Goal: Task Accomplishment & Management: Complete application form

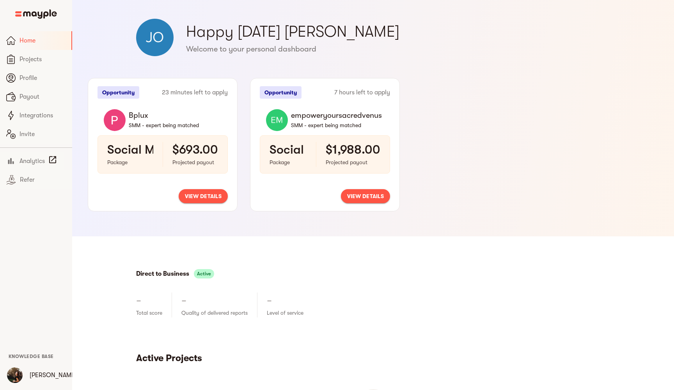
click at [204, 197] on span "view details" at bounding box center [203, 195] width 37 height 9
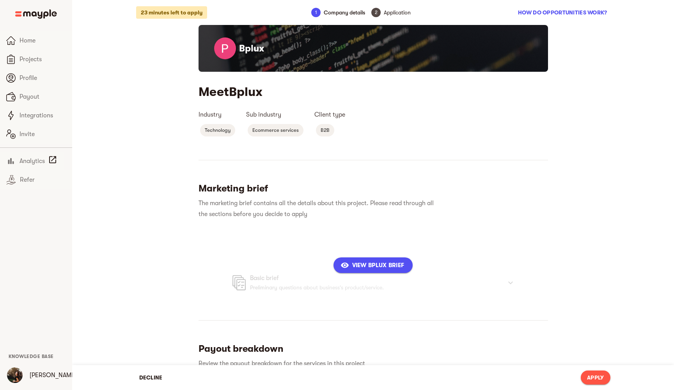
click at [365, 264] on span "View Bplux Brief" at bounding box center [373, 264] width 62 height 9
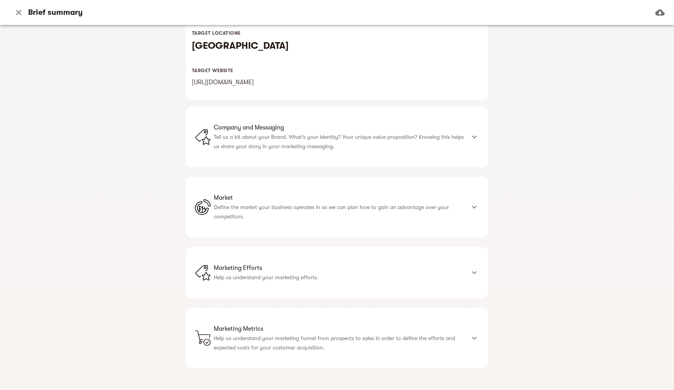
scroll to position [169, 0]
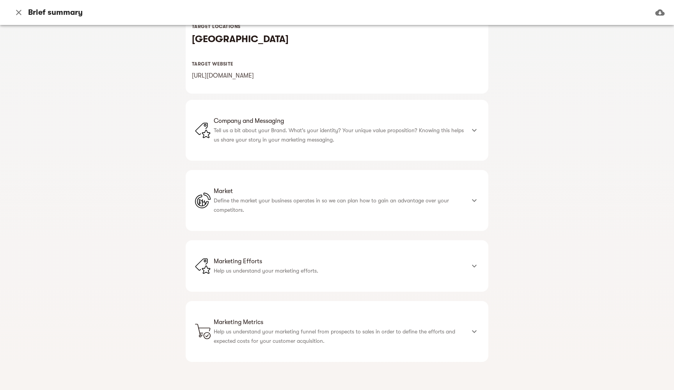
click at [340, 132] on p "Tell us a bit about your Brand. What's your identity? Your unique value proposi…" at bounding box center [339, 135] width 251 height 19
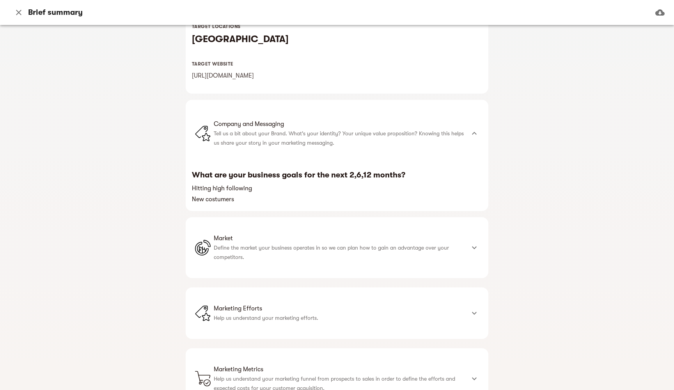
click at [260, 252] on p "Define the market your business operates in so we can plan how to gain an advan…" at bounding box center [339, 252] width 251 height 19
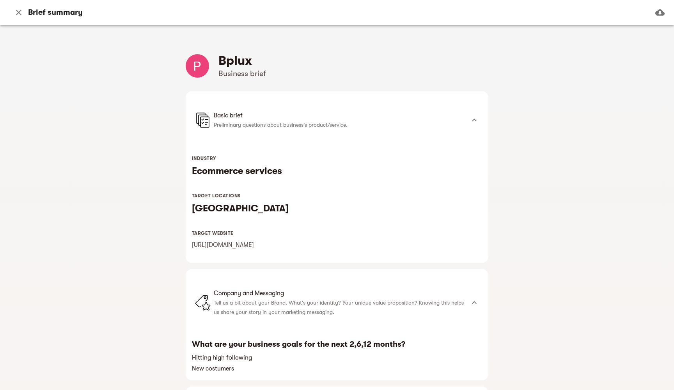
scroll to position [0, 0]
click at [239, 60] on h4 "Bplux" at bounding box center [242, 61] width 48 height 16
copy h4 "Bplux"
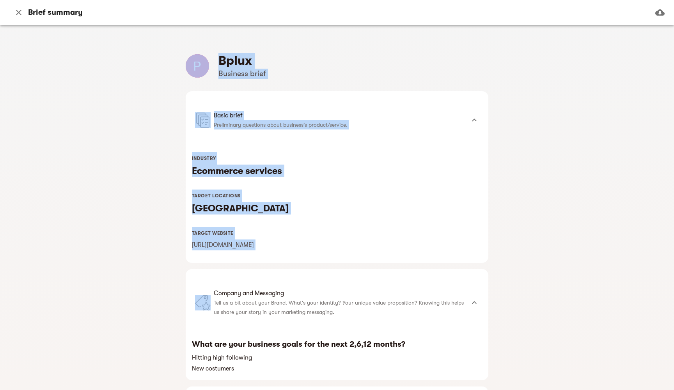
drag, startPoint x: 216, startPoint y: 58, endPoint x: 303, endPoint y: 264, distance: 223.7
click at [303, 264] on div "Bplux Business brief Basic brief Preliminary questions about business's product…" at bounding box center [337, 369] width 303 height 632
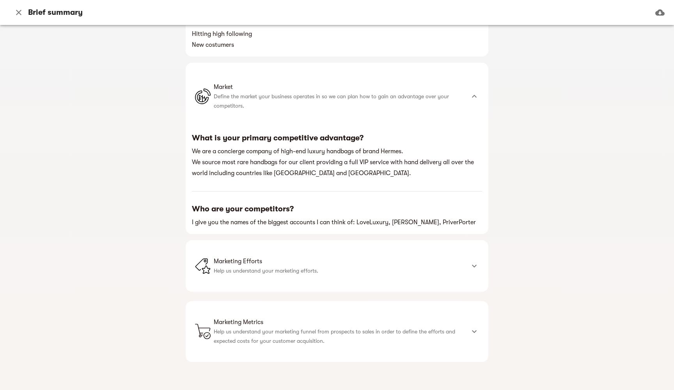
click at [298, 262] on span "Marketing Efforts" at bounding box center [339, 261] width 251 height 9
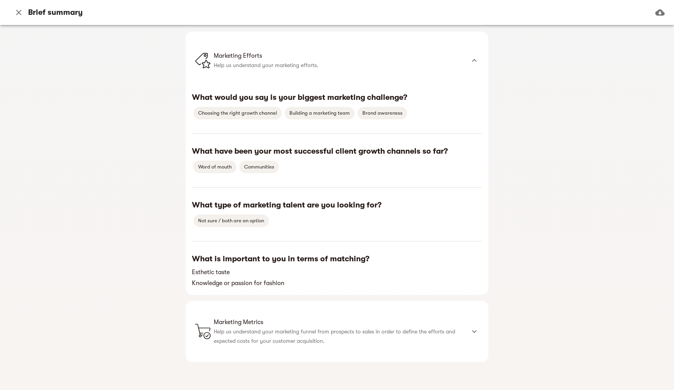
click at [243, 322] on span "Marketing Metrics" at bounding box center [339, 321] width 251 height 9
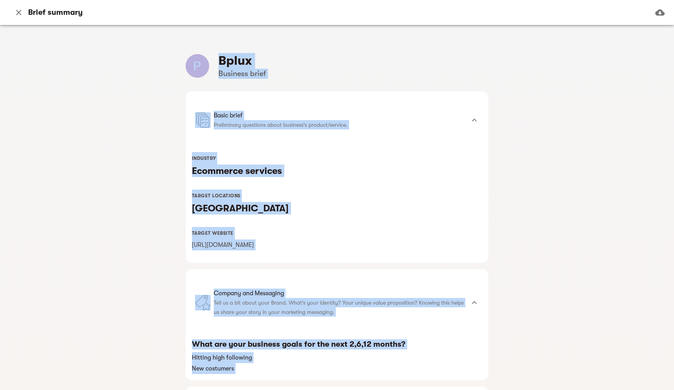
copy div "Bplux Business brief Basic brief Preliminary questions about business's product…"
drag, startPoint x: 420, startPoint y: 350, endPoint x: 212, endPoint y: 60, distance: 357.1
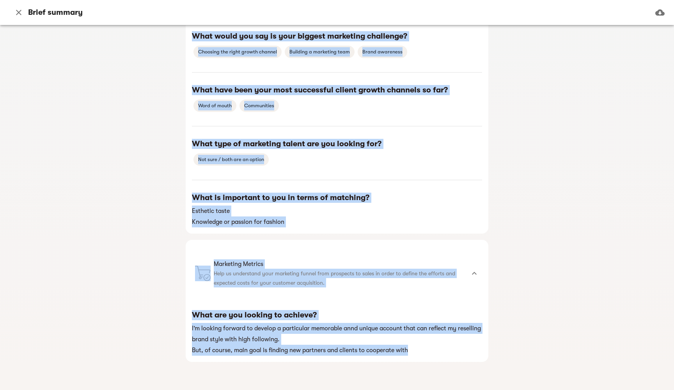
scroll to position [593, 0]
click at [19, 13] on icon "button" at bounding box center [18, 12] width 5 height 5
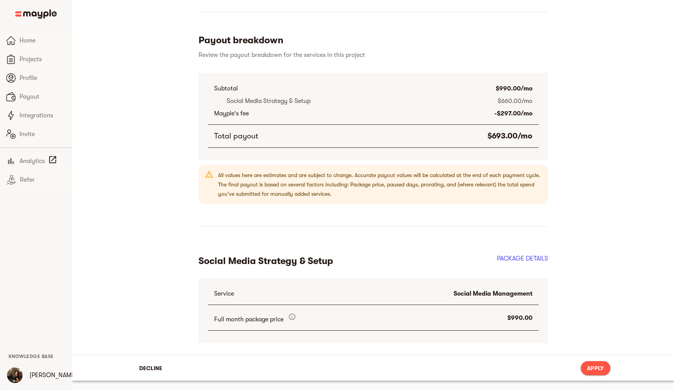
scroll to position [308, 0]
click at [591, 366] on span "Apply" at bounding box center [595, 367] width 17 height 9
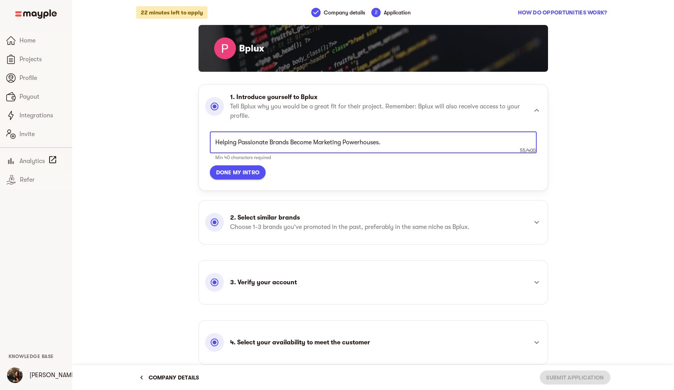
scroll to position [0, 0]
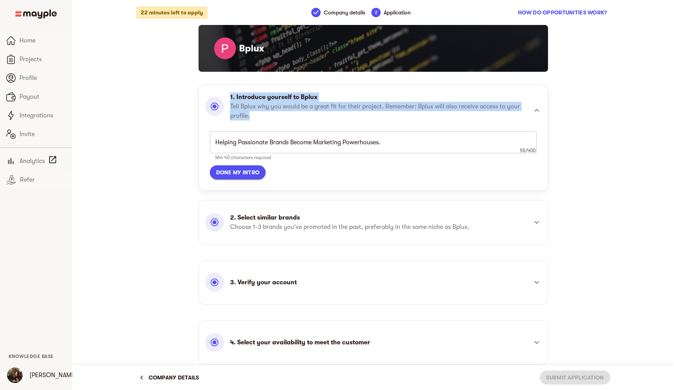
copy div "1. Introduce yourself to Bplux Tell Bplux why you would be a great fit for thei…"
drag, startPoint x: 225, startPoint y: 93, endPoint x: 271, endPoint y: 111, distance: 49.2
click at [271, 113] on div "1. Introduce yourself to Bplux Tell Bplux why you would be a great fit for thei…" at bounding box center [366, 106] width 322 height 28
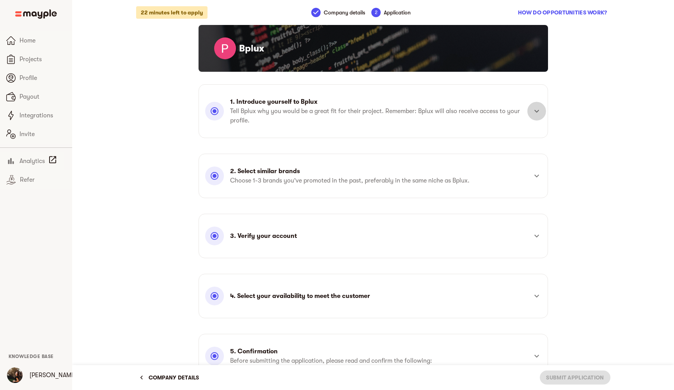
click at [540, 112] on icon at bounding box center [536, 110] width 9 height 9
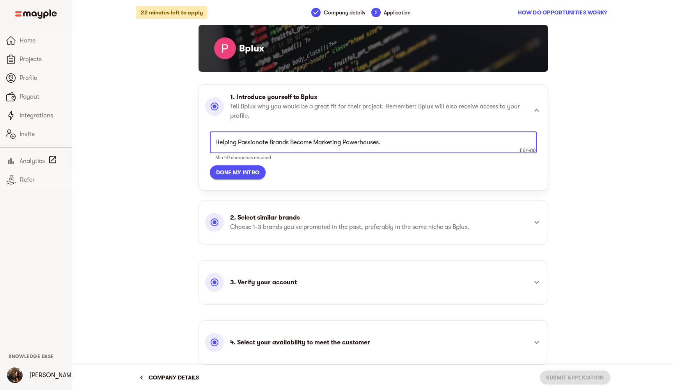
click at [308, 142] on textarea "Helping Passionate Brands Become Marketing Powerhouses." at bounding box center [373, 142] width 316 height 7
paste textarea "i Bplux, I specialize in scaling luxury and high-end brands through tailored ma…"
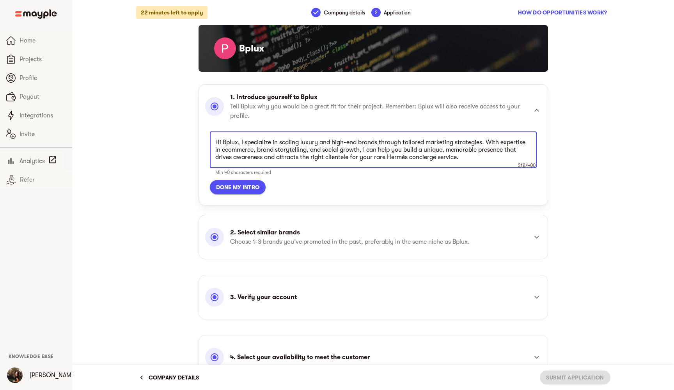
type textarea "Hi Bplux, I specialize in scaling luxury and high-end brands through tailored m…"
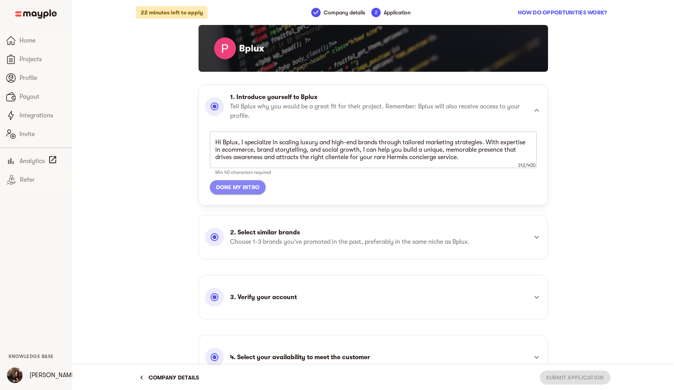
click at [243, 186] on span "Done my intro" at bounding box center [238, 186] width 44 height 9
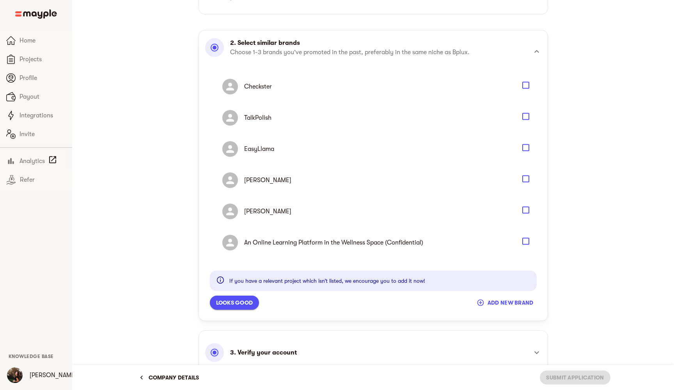
scroll to position [131, 0]
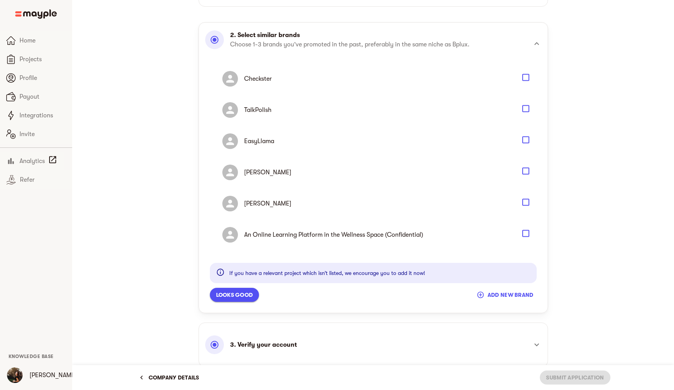
click at [526, 234] on icon "Select" at bounding box center [525, 233] width 9 height 9
click at [524, 170] on icon "Select" at bounding box center [525, 170] width 9 height 9
click at [524, 138] on icon "Select" at bounding box center [525, 139] width 9 height 9
click at [221, 299] on span "Looks good" at bounding box center [234, 294] width 37 height 9
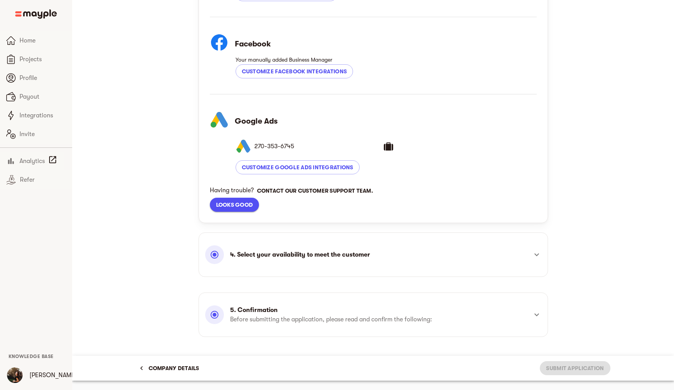
scroll to position [287, 0]
click at [247, 207] on span "Looks good" at bounding box center [234, 204] width 37 height 9
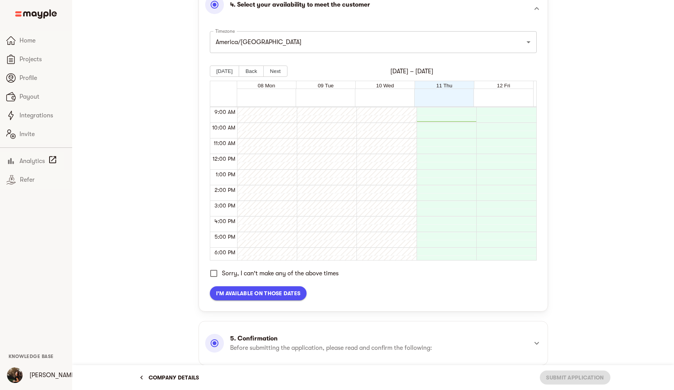
click at [248, 291] on span "I'm available on those dates" at bounding box center [258, 293] width 85 height 9
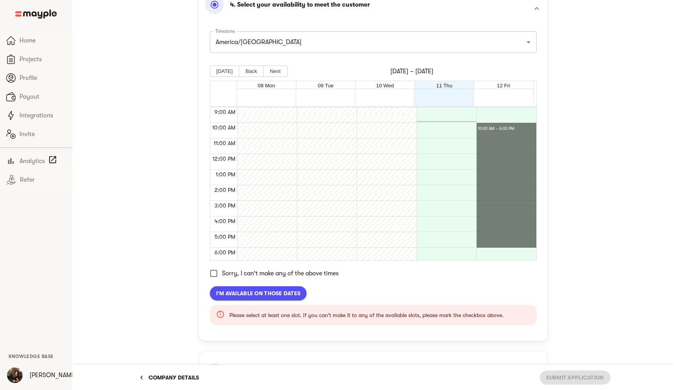
drag, startPoint x: 493, startPoint y: 125, endPoint x: 489, endPoint y: 245, distance: 119.8
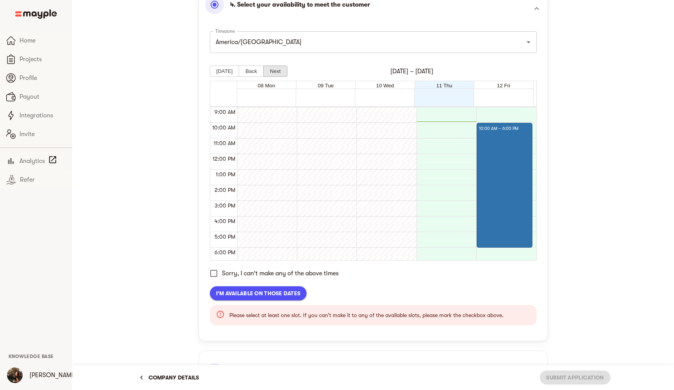
click at [276, 70] on button "Next" at bounding box center [275, 71] width 24 height 11
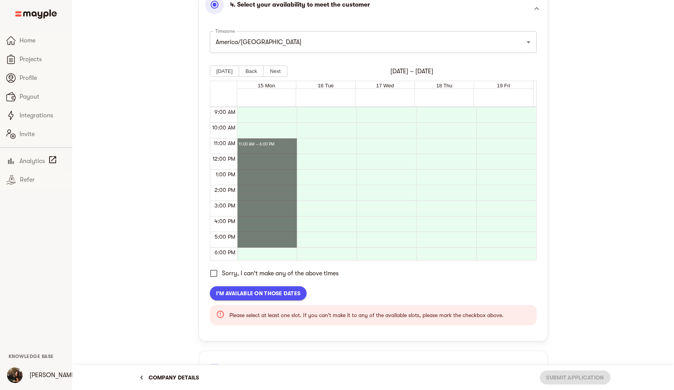
drag, startPoint x: 253, startPoint y: 139, endPoint x: 252, endPoint y: 242, distance: 102.5
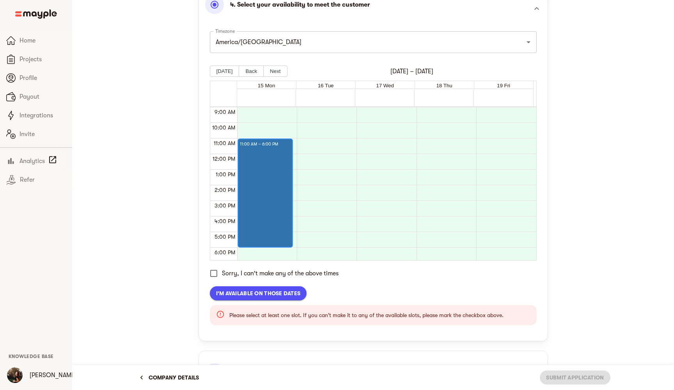
click at [259, 159] on div at bounding box center [265, 197] width 51 height 97
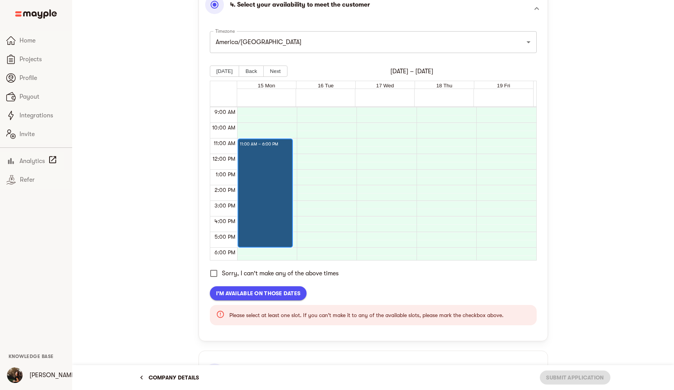
click at [259, 159] on div at bounding box center [265, 197] width 51 height 97
click at [262, 136] on div "11:00 AM – 6:00 PM" at bounding box center [265, 154] width 56 height 374
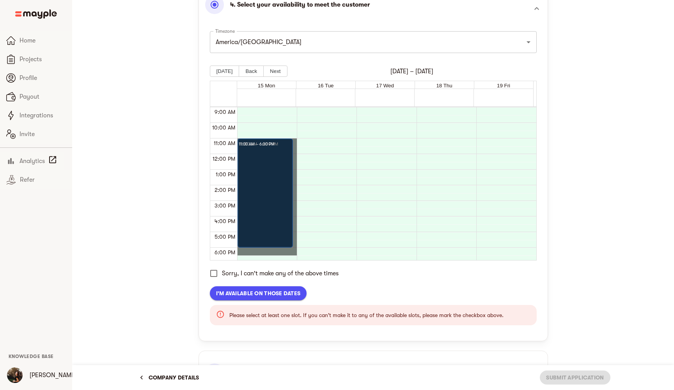
drag, startPoint x: 262, startPoint y: 142, endPoint x: 257, endPoint y: 250, distance: 108.5
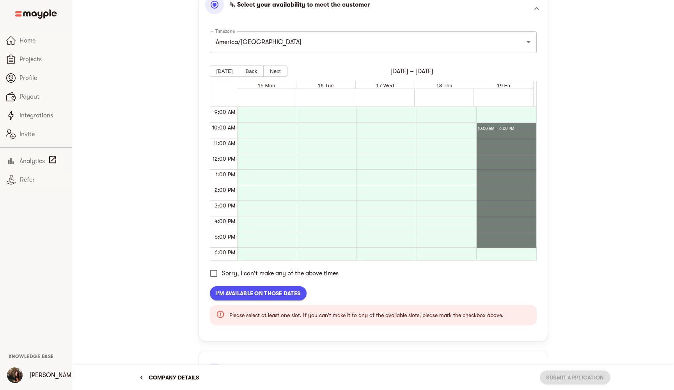
drag, startPoint x: 485, startPoint y: 126, endPoint x: 485, endPoint y: 241, distance: 114.6
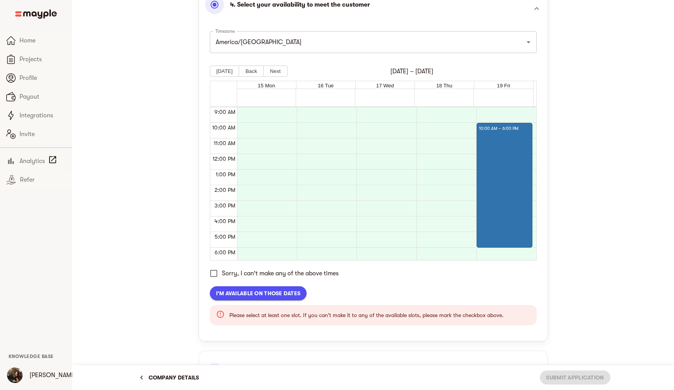
click at [281, 292] on span "I'm available on those dates" at bounding box center [258, 293] width 85 height 9
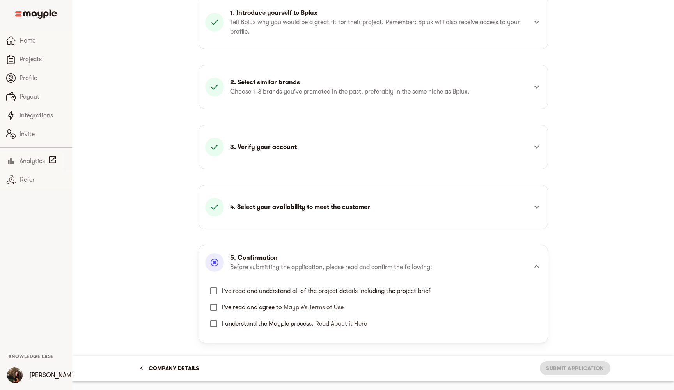
scroll to position [89, 0]
click at [281, 291] on span "I’ve read and understand all of the project details including the project brief" at bounding box center [326, 290] width 209 height 9
click at [222, 291] on input "I’ve read and understand all of the project details including the project brief" at bounding box center [213, 291] width 16 height 16
checkbox input "true"
click at [281, 310] on span "I’ve read and agree to Mayple’s Terms of Use" at bounding box center [283, 307] width 122 height 7
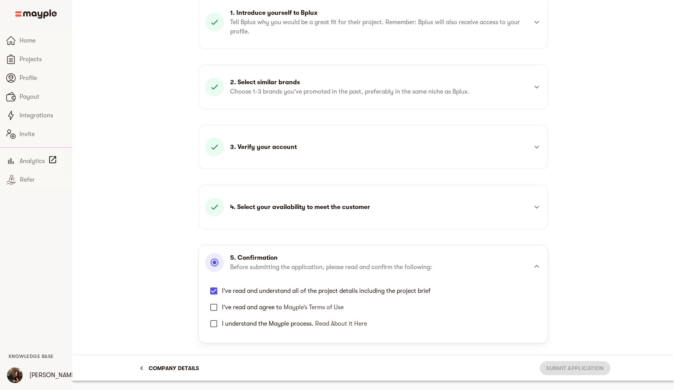
click at [222, 310] on input "I’ve read and agree to Mayple’s Terms of Use" at bounding box center [213, 307] width 16 height 16
checkbox input "true"
click at [281, 324] on span "I understand the Mayple process. Read About it Here" at bounding box center [294, 323] width 145 height 7
click at [222, 324] on input "I understand the Mayple process. Read About it Here" at bounding box center [213, 323] width 16 height 16
checkbox input "true"
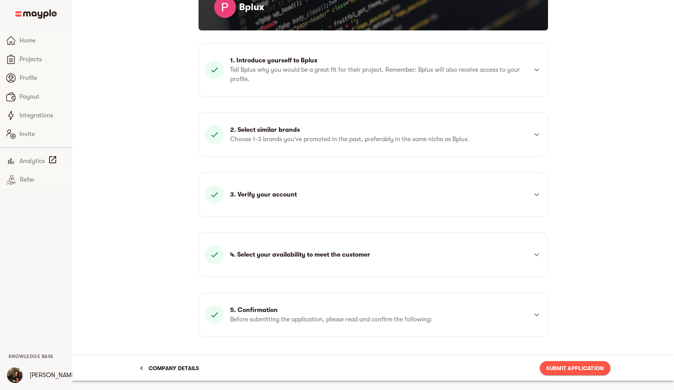
scroll to position [41, 0]
click at [559, 366] on span "Submit Application" at bounding box center [575, 367] width 58 height 9
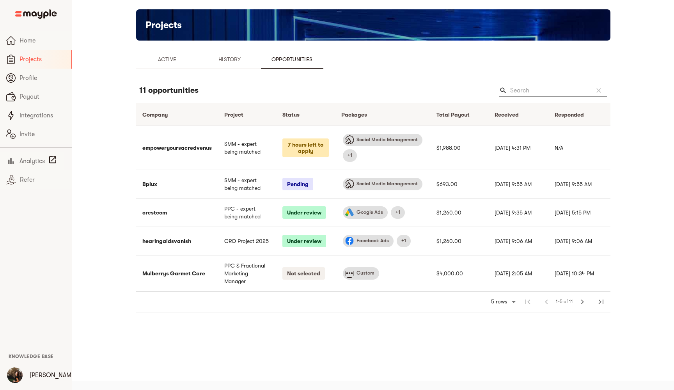
scroll to position [9, 0]
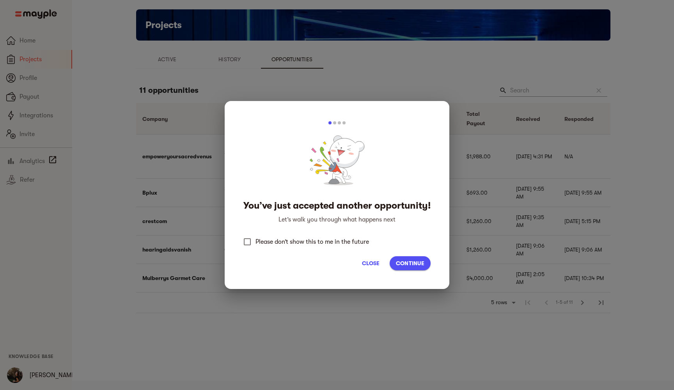
click at [374, 263] on span "Close" at bounding box center [370, 262] width 19 height 9
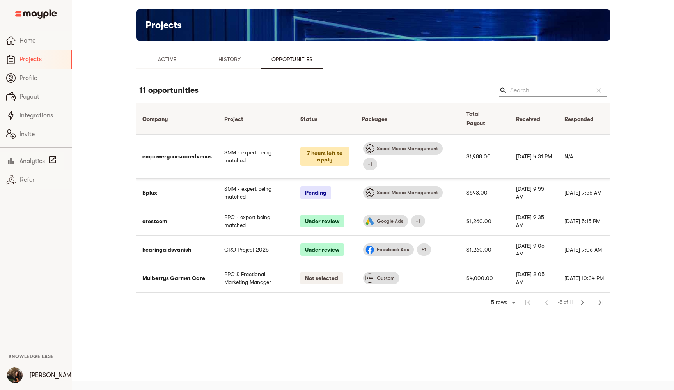
click at [195, 158] on td "empoweryoursacredvenus" at bounding box center [177, 157] width 82 height 44
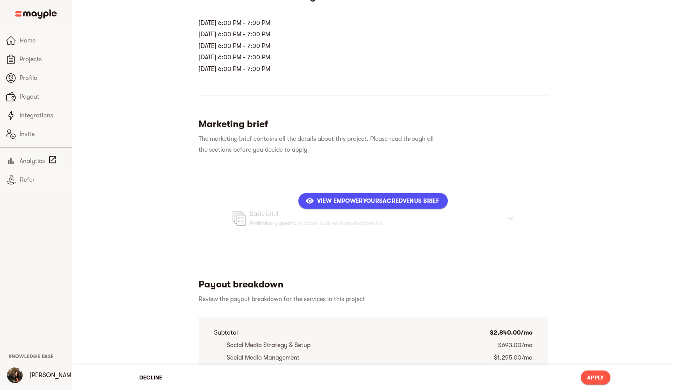
scroll to position [199, 0]
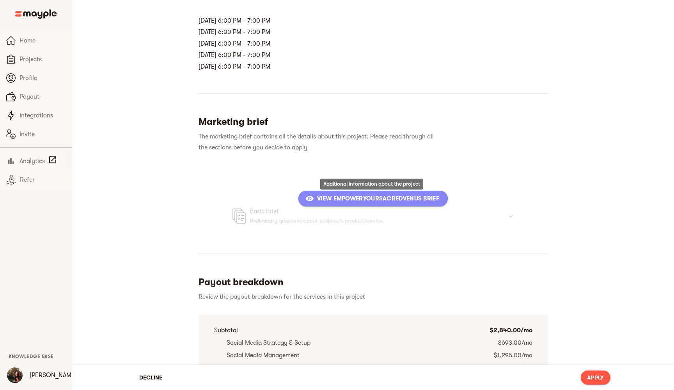
click at [344, 200] on span "View empoweryoursacredvenus Brief" at bounding box center [373, 198] width 132 height 9
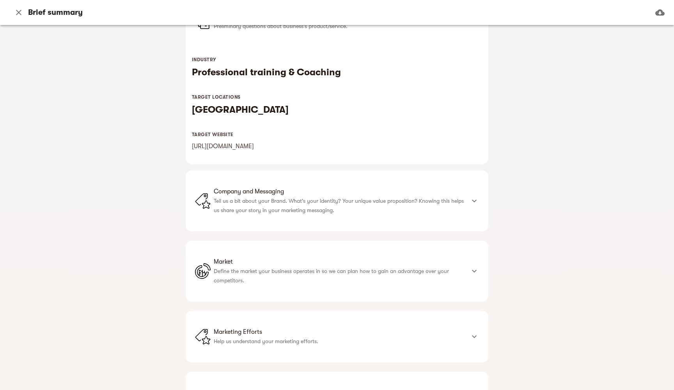
scroll to position [139, 0]
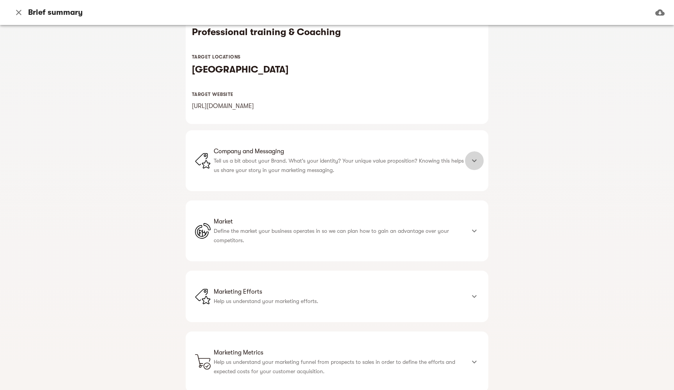
click at [474, 161] on icon at bounding box center [473, 160] width 9 height 9
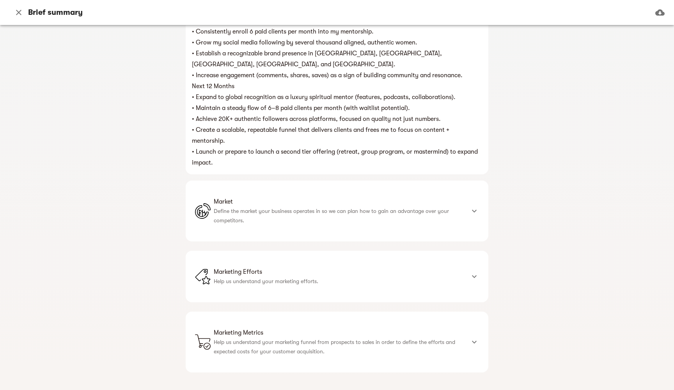
scroll to position [391, 0]
click at [471, 207] on icon at bounding box center [473, 211] width 9 height 9
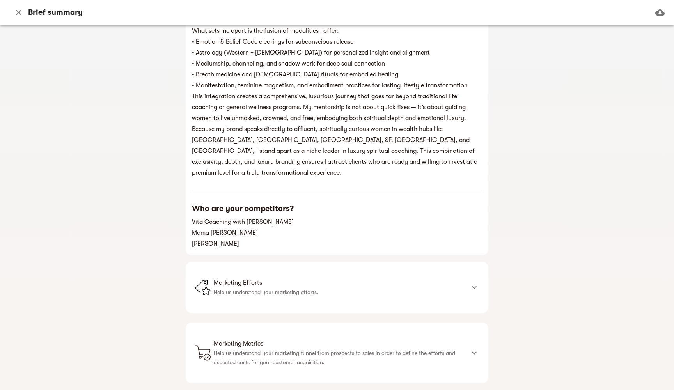
scroll to position [673, 0]
click at [470, 278] on div at bounding box center [474, 287] width 19 height 19
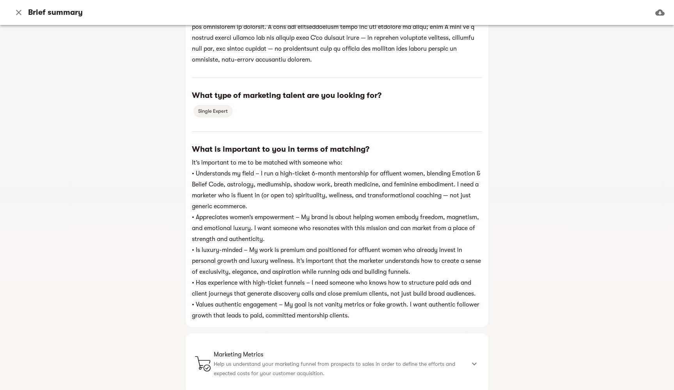
scroll to position [1360, 0]
click at [473, 359] on icon at bounding box center [473, 363] width 9 height 9
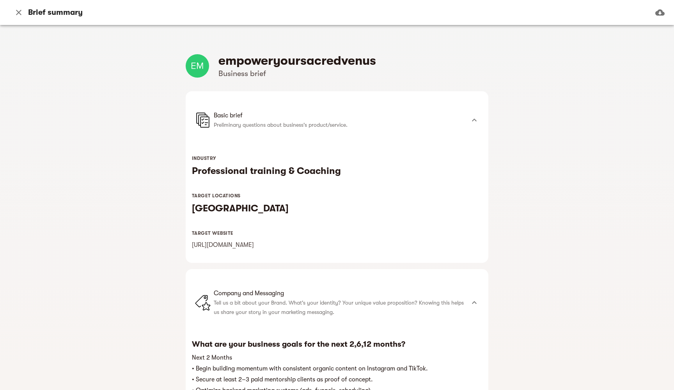
scroll to position [0, 0]
copy div "loremipsumdolorsitamet Consecte adipi Elits doeiu Temporincid utlaboree dolor m…"
drag, startPoint x: 241, startPoint y: 344, endPoint x: 215, endPoint y: 69, distance: 276.1
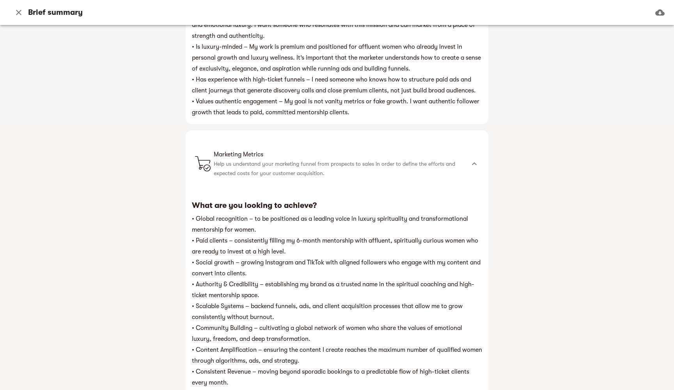
scroll to position [1563, 0]
click at [610, 179] on div "empoweryoursacredvenus Business brief Basic brief Preliminary questions about b…" at bounding box center [337, 207] width 674 height 365
click at [18, 10] on icon "button" at bounding box center [18, 12] width 9 height 9
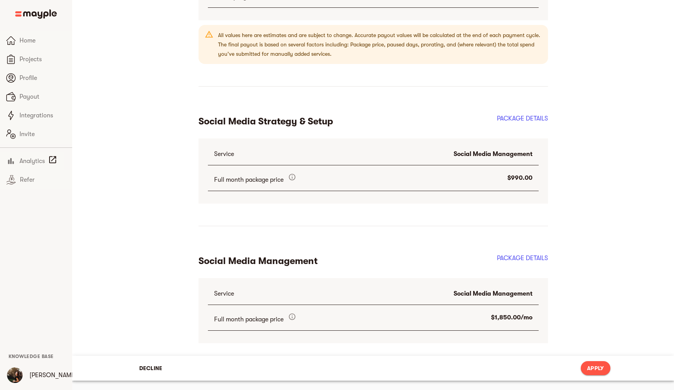
scroll to position [593, 0]
click at [594, 370] on span "Apply" at bounding box center [595, 367] width 17 height 9
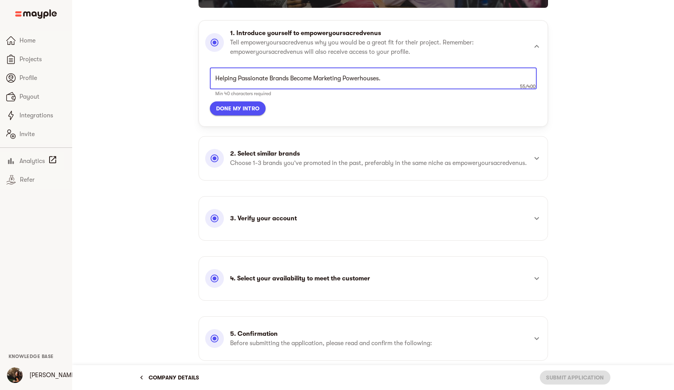
scroll to position [60, 0]
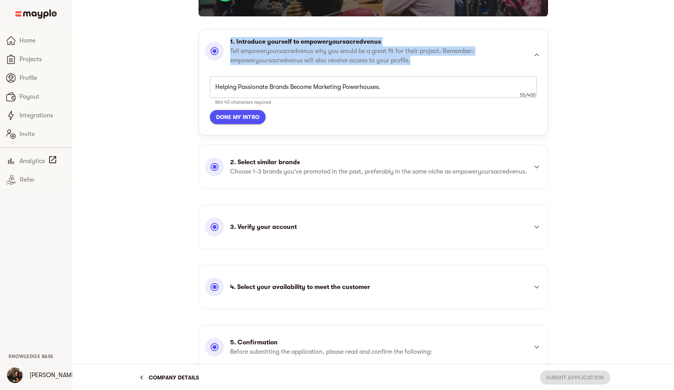
copy div "1. Introduce yourself to empoweryoursacredvenus Tell empoweryoursacredvenus why…"
drag, startPoint x: 227, startPoint y: 39, endPoint x: 421, endPoint y: 63, distance: 195.7
click at [421, 63] on div "1. Introduce yourself to empoweryoursacredvenus Tell empoweryoursacredvenus why…" at bounding box center [366, 51] width 322 height 28
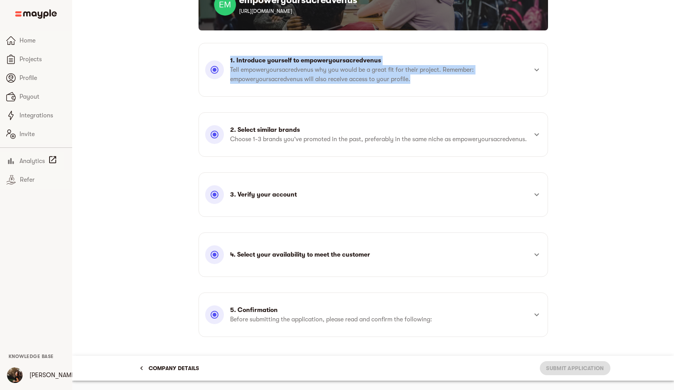
scroll to position [55, 0]
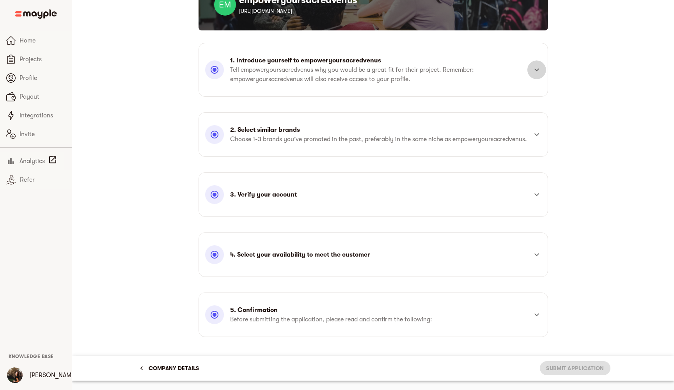
click at [536, 65] on icon at bounding box center [536, 69] width 9 height 9
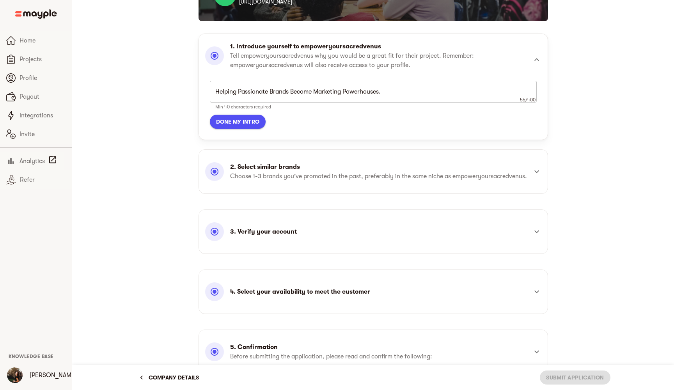
click at [279, 92] on textarea "Helping Passionate Brands Become Marketing Powerhouses." at bounding box center [373, 91] width 316 height 7
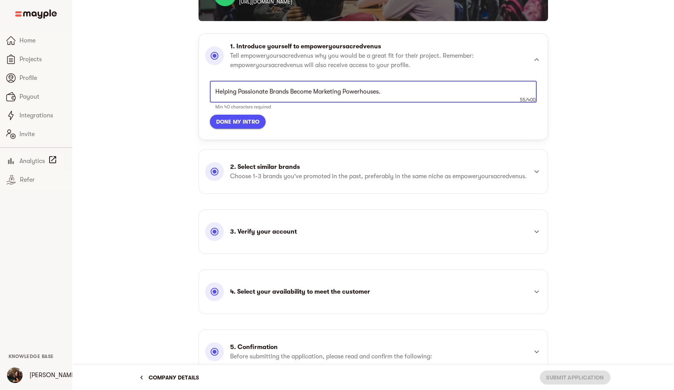
click at [279, 92] on textarea "Helping Passionate Brands Become Marketing Powerhouses." at bounding box center [373, 91] width 316 height 7
paste textarea "i, I specialize in helping luxury and high-ticket coaches scale through authent…"
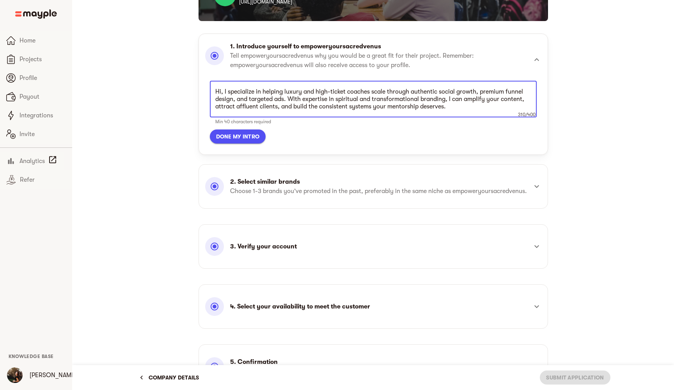
type textarea "Hi, I specialize in helping luxury and high-ticket coaches scale through authen…"
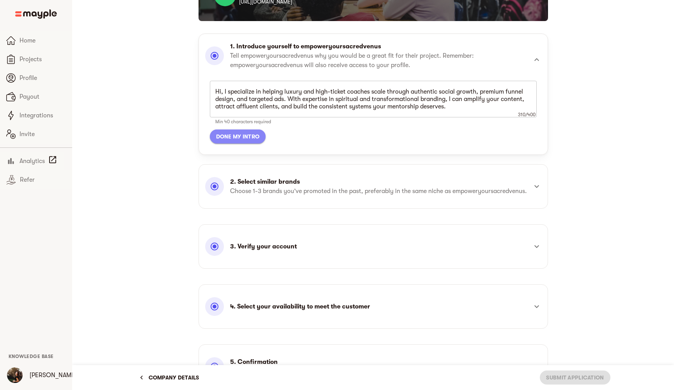
click at [239, 137] on span "Done my intro" at bounding box center [238, 136] width 44 height 9
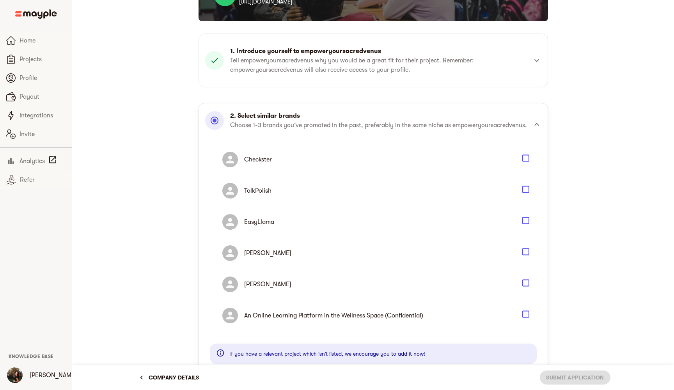
click at [526, 225] on icon "Select" at bounding box center [525, 220] width 9 height 9
click at [526, 319] on icon "Select" at bounding box center [525, 314] width 9 height 9
click at [524, 194] on icon "Select" at bounding box center [525, 189] width 9 height 9
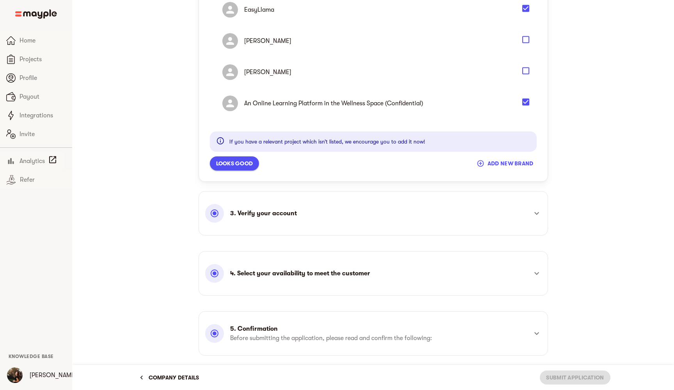
scroll to position [293, 0]
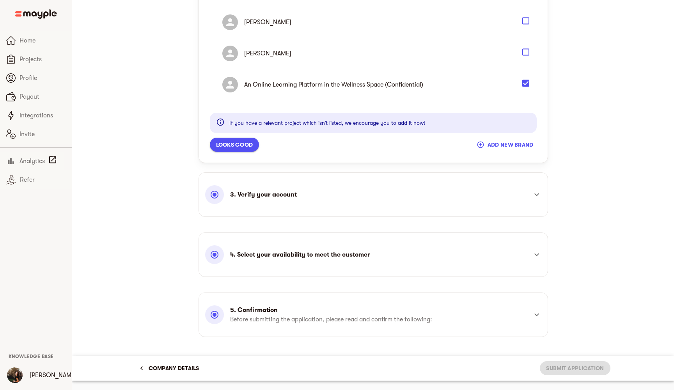
click at [235, 146] on span "Looks good" at bounding box center [234, 144] width 37 height 9
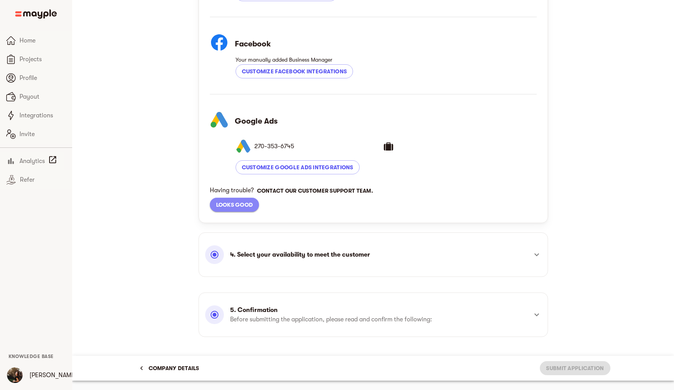
click at [239, 209] on span "Looks good" at bounding box center [234, 204] width 37 height 9
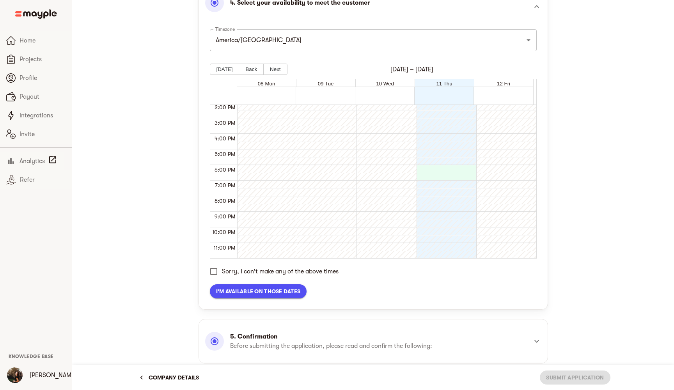
scroll to position [221, 0]
drag, startPoint x: 453, startPoint y: 177, endPoint x: 453, endPoint y: 186, distance: 9.4
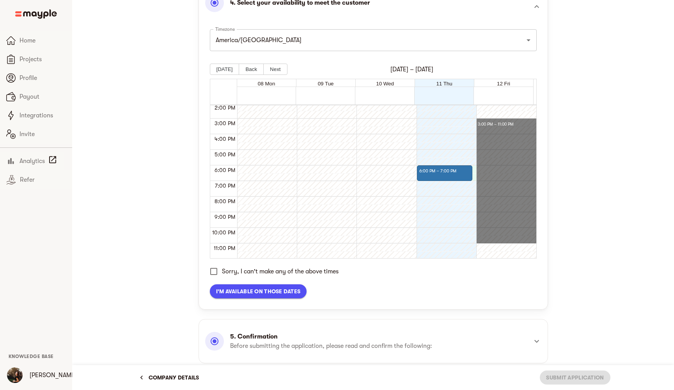
drag, startPoint x: 509, startPoint y: 129, endPoint x: 503, endPoint y: 246, distance: 117.9
drag, startPoint x: 488, startPoint y: 130, endPoint x: 488, endPoint y: 220, distance: 90.5
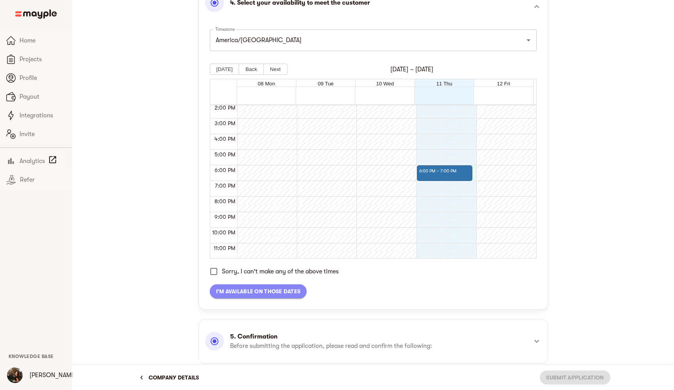
click at [268, 296] on span "I'm available on those dates" at bounding box center [258, 291] width 85 height 9
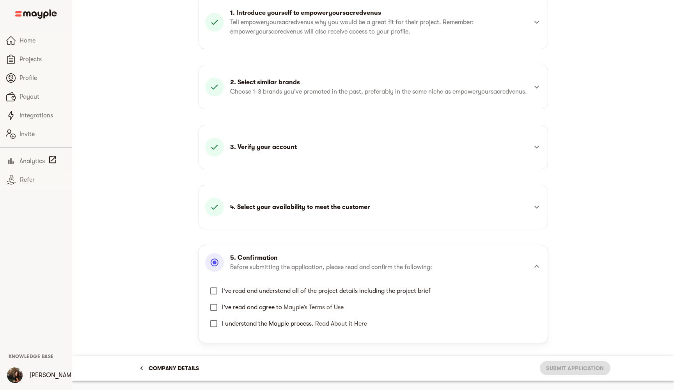
scroll to position [103, 0]
click at [265, 294] on span "I’ve read and understand all of the project details including the project brief" at bounding box center [326, 290] width 209 height 9
click at [222, 294] on input "I’ve read and understand all of the project details including the project brief" at bounding box center [213, 291] width 16 height 16
checkbox input "true"
click at [265, 303] on span "I’ve read and agree to Mayple’s Terms of Use" at bounding box center [283, 307] width 122 height 9
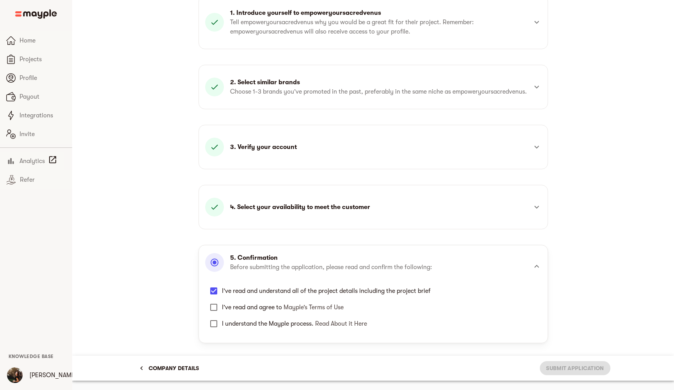
click at [222, 303] on input "I’ve read and agree to Mayple’s Terms of Use" at bounding box center [213, 307] width 16 height 16
checkbox input "true"
click at [270, 327] on span "I understand the Mayple process. Read About it Here" at bounding box center [294, 323] width 145 height 7
click at [222, 327] on input "I understand the Mayple process. Read About it Here" at bounding box center [213, 323] width 16 height 16
checkbox input "true"
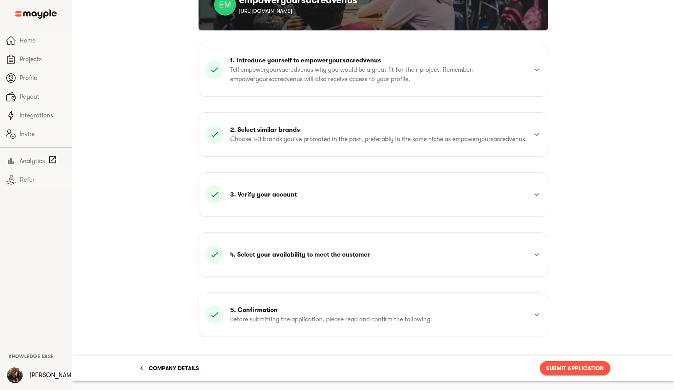
scroll to position [55, 0]
click at [558, 363] on button "Submit Application" at bounding box center [575, 368] width 70 height 14
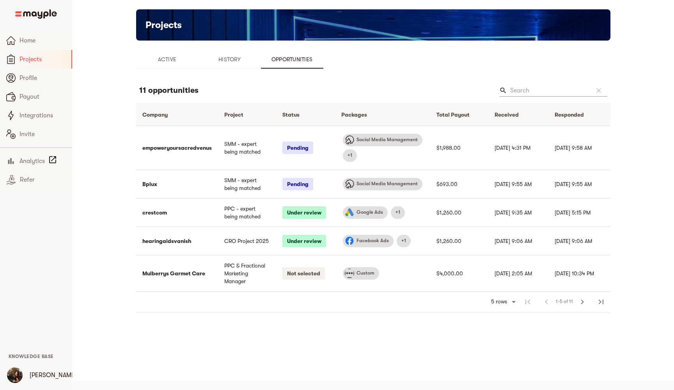
scroll to position [9, 0]
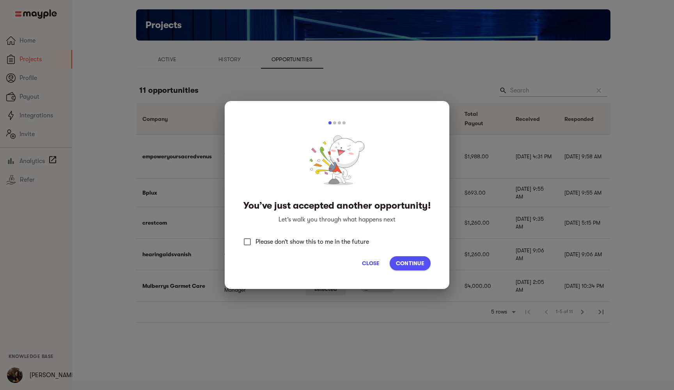
click at [370, 262] on span "Close" at bounding box center [370, 262] width 19 height 9
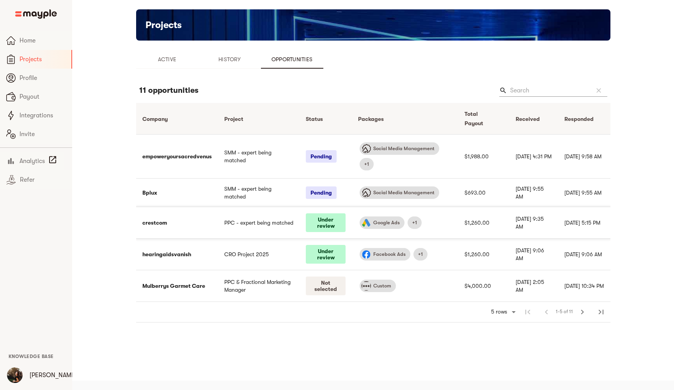
click at [154, 223] on td "crestcom" at bounding box center [177, 223] width 82 height 32
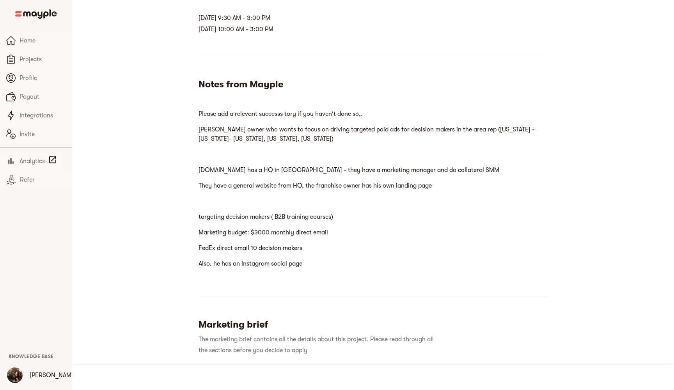
scroll to position [205, 0]
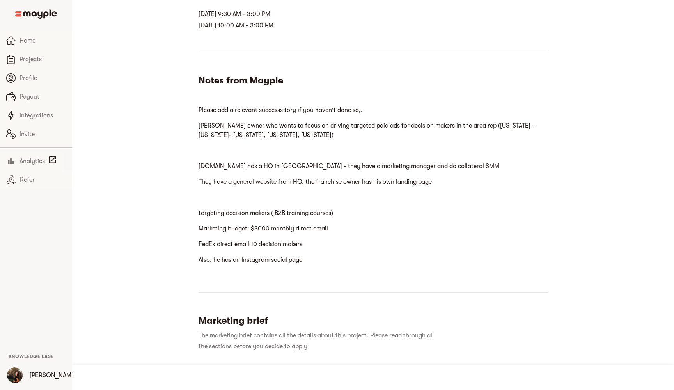
scroll to position [9, 0]
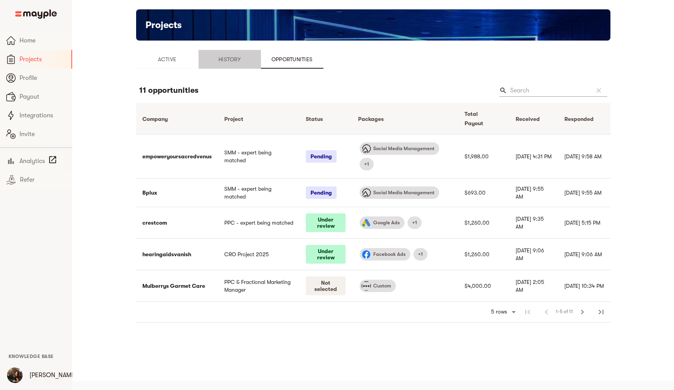
click at [229, 58] on span "History" at bounding box center [229, 59] width 53 height 9
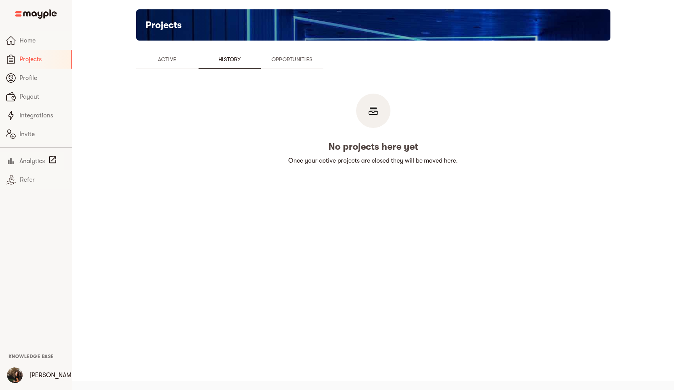
click at [176, 60] on span "Active" at bounding box center [167, 59] width 53 height 9
click at [302, 62] on span "Opportunities" at bounding box center [292, 59] width 53 height 9
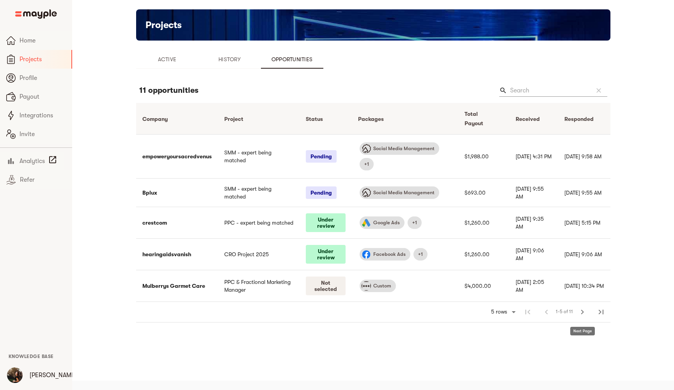
click at [582, 314] on span "chevron_right" at bounding box center [581, 311] width 9 height 9
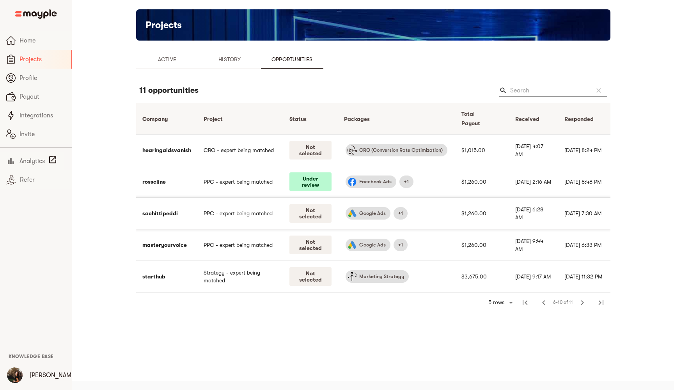
click at [159, 213] on td "sachittipeddi" at bounding box center [166, 214] width 61 height 32
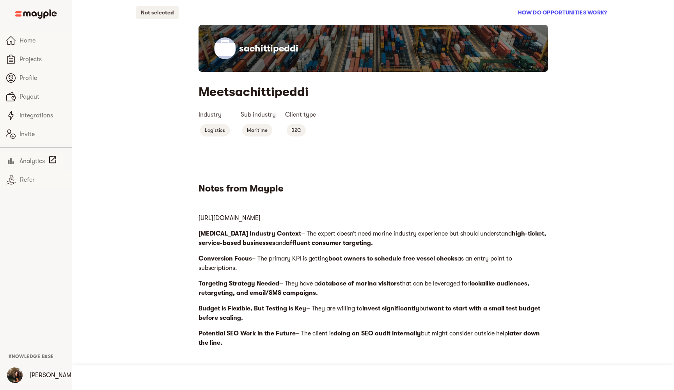
copy p "[DOMAIN_NAME]"
drag, startPoint x: 266, startPoint y: 218, endPoint x: 218, endPoint y: 218, distance: 47.2
click at [218, 218] on p "[URL][DOMAIN_NAME]" at bounding box center [372, 218] width 349 height 16
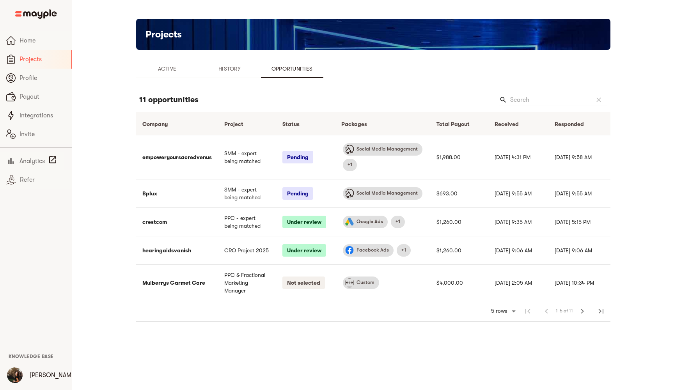
scroll to position [9, 0]
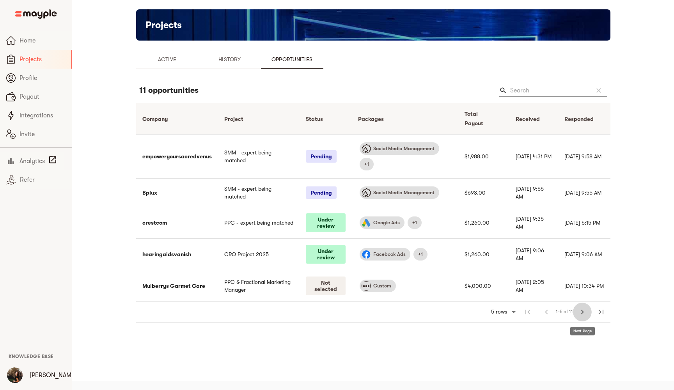
click at [585, 313] on span "chevron_right" at bounding box center [581, 311] width 9 height 9
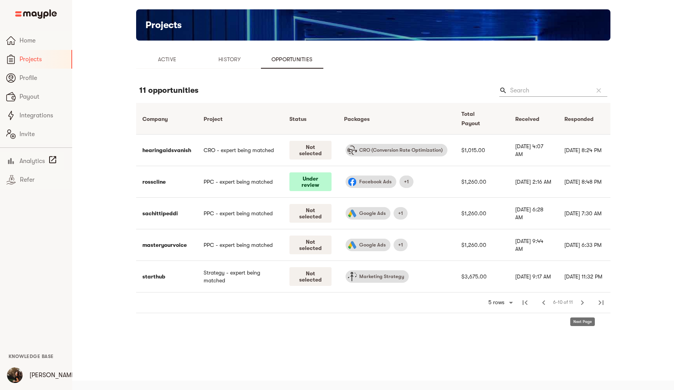
click at [579, 302] on span "chevron_right" at bounding box center [581, 302] width 9 height 9
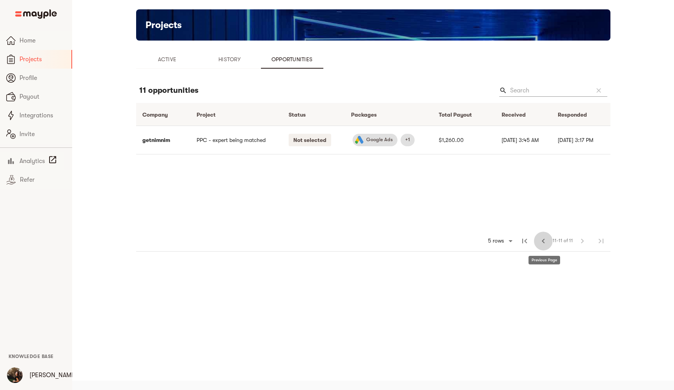
click at [543, 243] on span "chevron_left" at bounding box center [542, 240] width 9 height 9
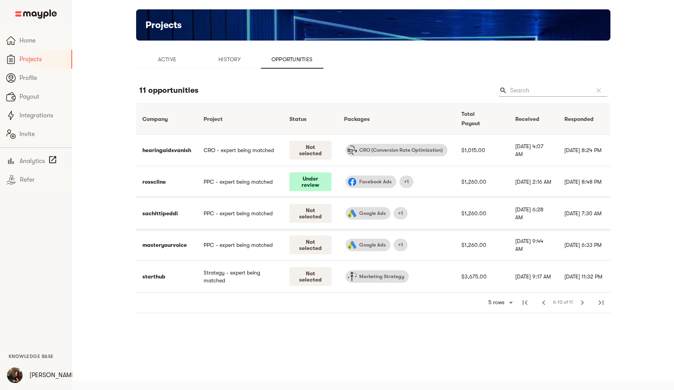
click at [164, 213] on td "sachittipeddi" at bounding box center [166, 214] width 61 height 32
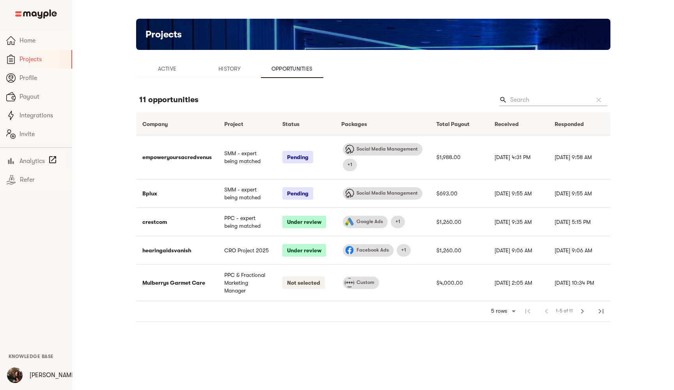
scroll to position [9, 0]
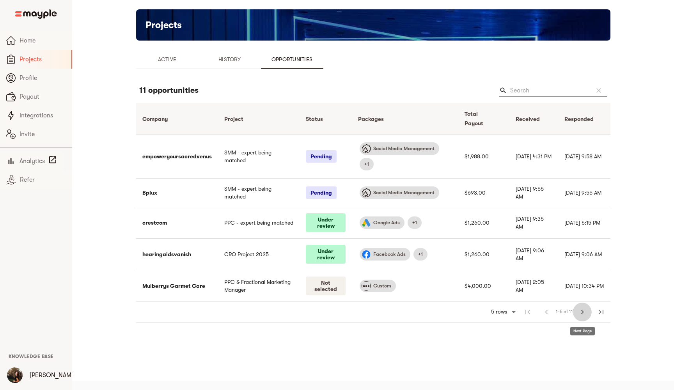
click at [580, 312] on span "chevron_right" at bounding box center [581, 311] width 9 height 9
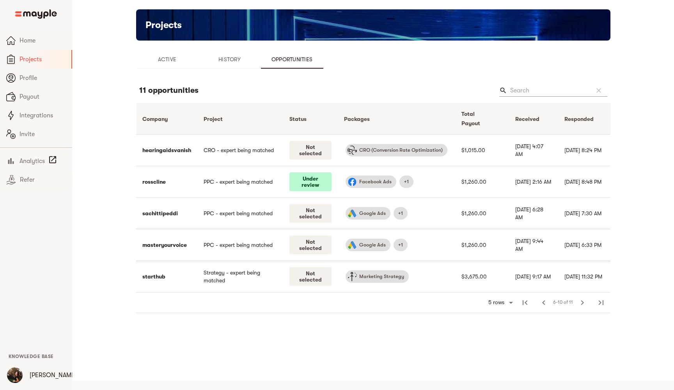
click at [174, 244] on td "masteryourvoice" at bounding box center [166, 245] width 61 height 32
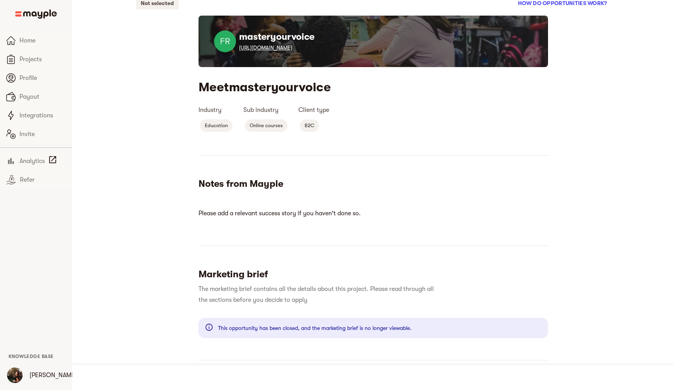
click at [257, 48] on link "[URL][DOMAIN_NAME]" at bounding box center [265, 47] width 53 height 6
